Goal: Task Accomplishment & Management: Complete application form

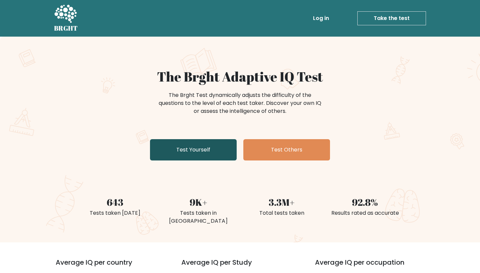
click at [210, 160] on link "Test Yourself" at bounding box center [193, 149] width 87 height 21
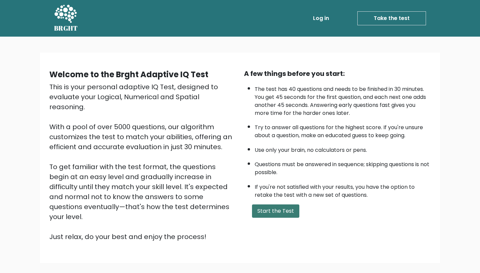
click at [274, 205] on button "Start the Test" at bounding box center [275, 211] width 47 height 13
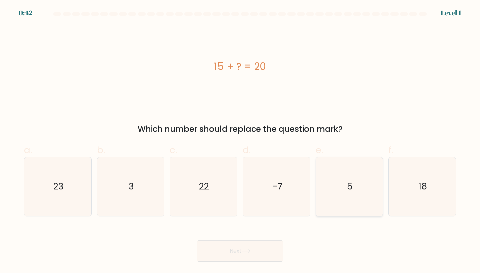
click at [362, 181] on icon "5" at bounding box center [349, 186] width 59 height 59
click at [240, 141] on input "e. 5" at bounding box center [240, 139] width 0 height 4
radio input "true"
click at [263, 247] on button "Next" at bounding box center [240, 251] width 87 height 21
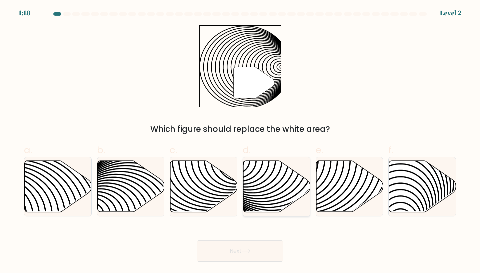
click at [257, 198] on icon at bounding box center [276, 186] width 67 height 51
click at [240, 141] on input "d." at bounding box center [240, 139] width 0 height 4
radio input "true"
click at [238, 249] on button "Next" at bounding box center [240, 251] width 87 height 21
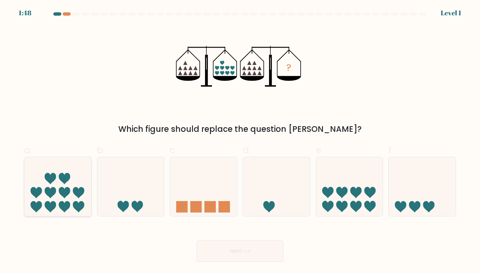
click at [69, 202] on icon at bounding box center [57, 186] width 67 height 55
click at [240, 141] on input "a." at bounding box center [240, 139] width 0 height 4
radio input "true"
click at [217, 260] on button "Next" at bounding box center [240, 251] width 87 height 21
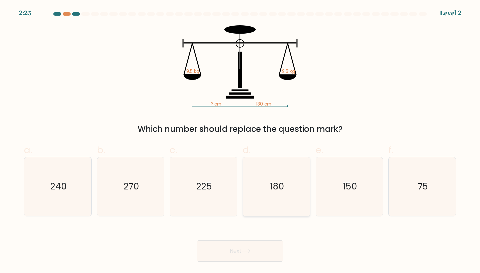
click at [258, 209] on icon "180" at bounding box center [276, 186] width 59 height 59
click at [240, 141] on input "d. 180" at bounding box center [240, 139] width 0 height 4
radio input "true"
click at [236, 260] on button "Next" at bounding box center [240, 251] width 87 height 21
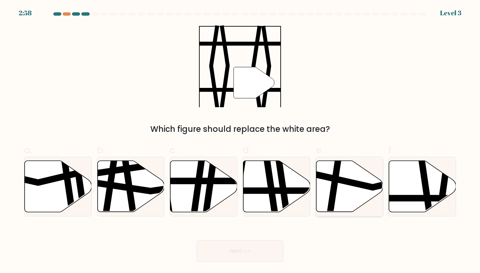
click at [358, 190] on icon at bounding box center [349, 186] width 67 height 51
click at [240, 141] on input "e." at bounding box center [240, 139] width 0 height 4
radio input "true"
click at [266, 257] on button "Next" at bounding box center [240, 251] width 87 height 21
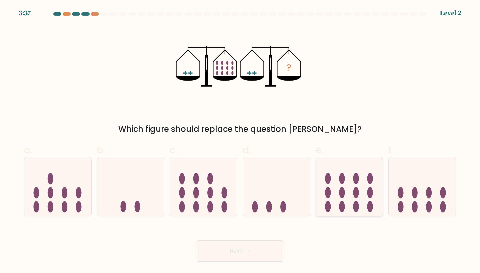
click at [334, 186] on icon at bounding box center [349, 186] width 67 height 55
click at [240, 141] on input "e." at bounding box center [240, 139] width 0 height 4
radio input "true"
click at [269, 259] on button "Next" at bounding box center [240, 251] width 87 height 21
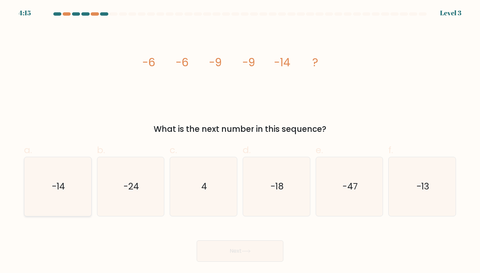
click at [60, 196] on icon "-14" at bounding box center [57, 186] width 59 height 59
click at [240, 141] on input "a. -14" at bounding box center [240, 139] width 0 height 4
radio input "true"
click at [203, 251] on button "Next" at bounding box center [240, 251] width 87 height 21
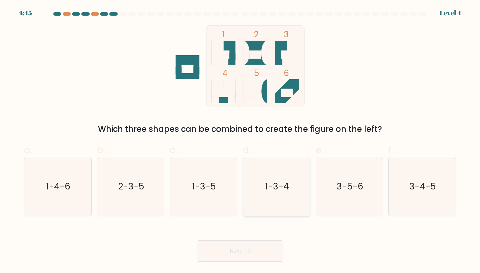
click at [301, 191] on icon "1-3-4" at bounding box center [276, 186] width 59 height 59
click at [240, 141] on input "d. 1-3-4" at bounding box center [240, 139] width 0 height 4
radio input "true"
click at [210, 200] on icon "1-3-5" at bounding box center [203, 186] width 59 height 59
click at [240, 141] on input "c. 1-3-5" at bounding box center [240, 139] width 0 height 4
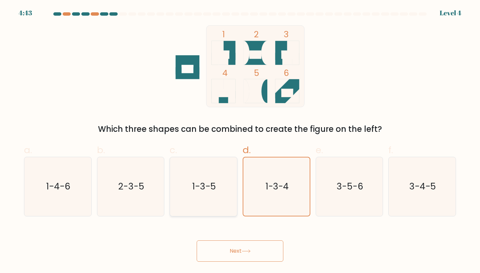
radio input "true"
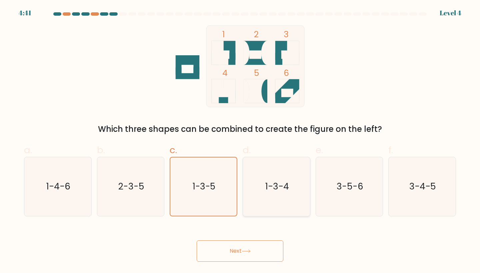
click at [250, 190] on icon "1-3-4" at bounding box center [276, 186] width 59 height 59
click at [240, 141] on input "d. 1-3-4" at bounding box center [240, 139] width 0 height 4
radio input "true"
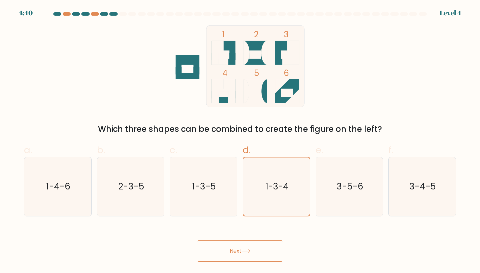
click at [248, 246] on button "Next" at bounding box center [240, 251] width 87 height 21
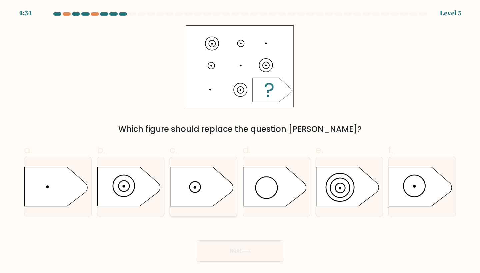
click at [212, 188] on icon at bounding box center [201, 186] width 63 height 39
click at [240, 141] on input "c." at bounding box center [240, 139] width 0 height 4
radio input "true"
click at [249, 262] on body "4:33 Level 5 a." at bounding box center [240, 136] width 480 height 273
click at [248, 255] on button "Next" at bounding box center [240, 251] width 87 height 21
